Goal: Find specific page/section: Find specific page/section

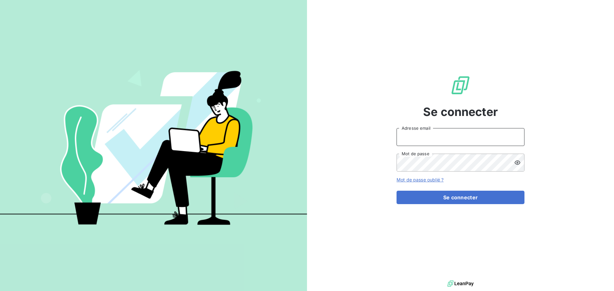
type input "corinne.halipre@equilibre-france-ergonomie.fr"
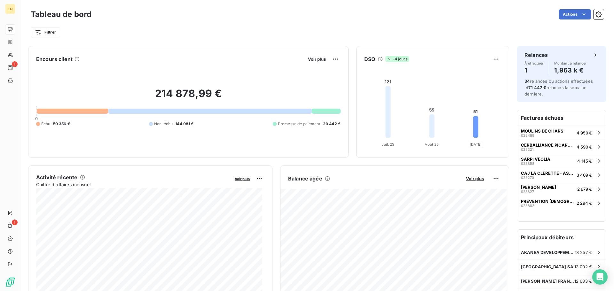
drag, startPoint x: 0, startPoint y: 0, endPoint x: 302, endPoint y: 24, distance: 302.7
click at [302, 24] on div "Filtrer" at bounding box center [317, 29] width 573 height 17
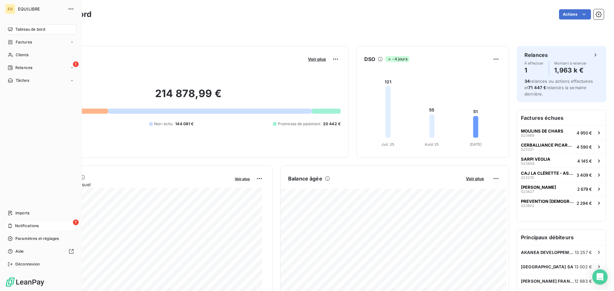
click at [30, 225] on span "Notifications" at bounding box center [27, 226] width 24 height 6
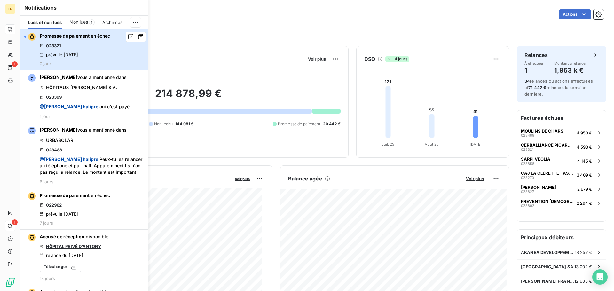
click at [71, 46] on div "Promesse de paiement en échec 023321 prévu le 10 sept. 2025 0 jour" at bounding box center [75, 49] width 70 height 33
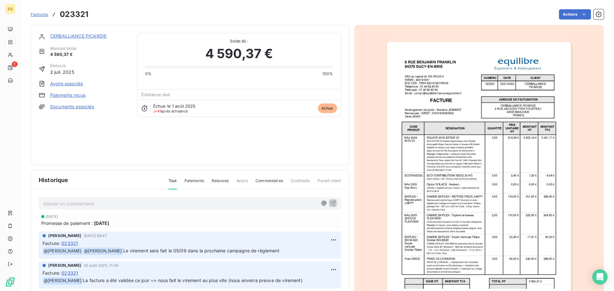
click at [67, 106] on link "Documents associés" at bounding box center [72, 107] width 44 height 6
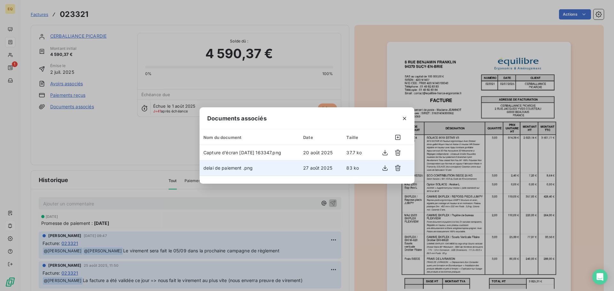
click at [231, 170] on span "delai de paiement .png" at bounding box center [227, 167] width 49 height 5
click at [386, 168] on icon "button" at bounding box center [385, 168] width 6 height 6
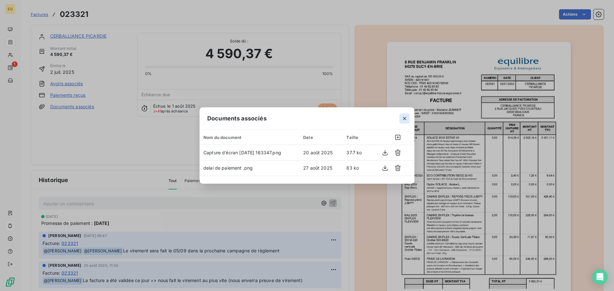
click at [407, 119] on icon "button" at bounding box center [404, 118] width 6 height 6
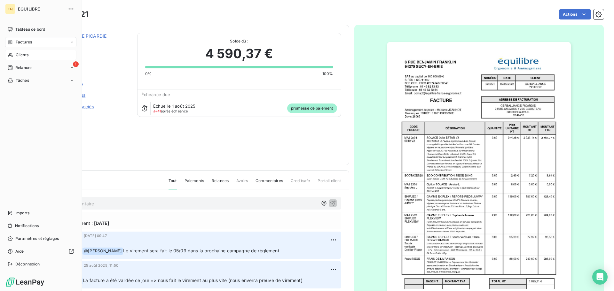
drag, startPoint x: 19, startPoint y: 55, endPoint x: 35, endPoint y: 56, distance: 16.6
click at [21, 55] on span "Clients" at bounding box center [22, 55] width 13 height 6
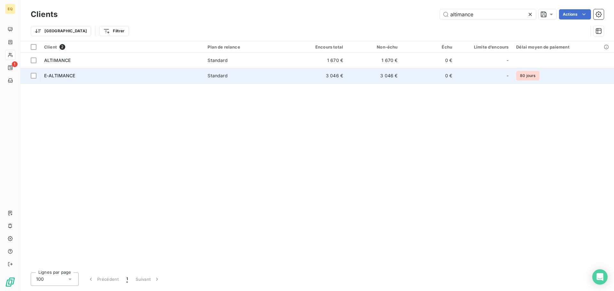
type input "altimance"
click at [242, 77] on span "Standard" at bounding box center [247, 76] width 81 height 6
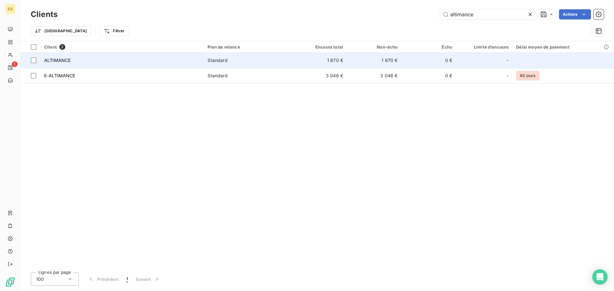
click at [110, 60] on div "ALTIMANCE" at bounding box center [122, 60] width 156 height 6
